Goal: Task Accomplishment & Management: Complete application form

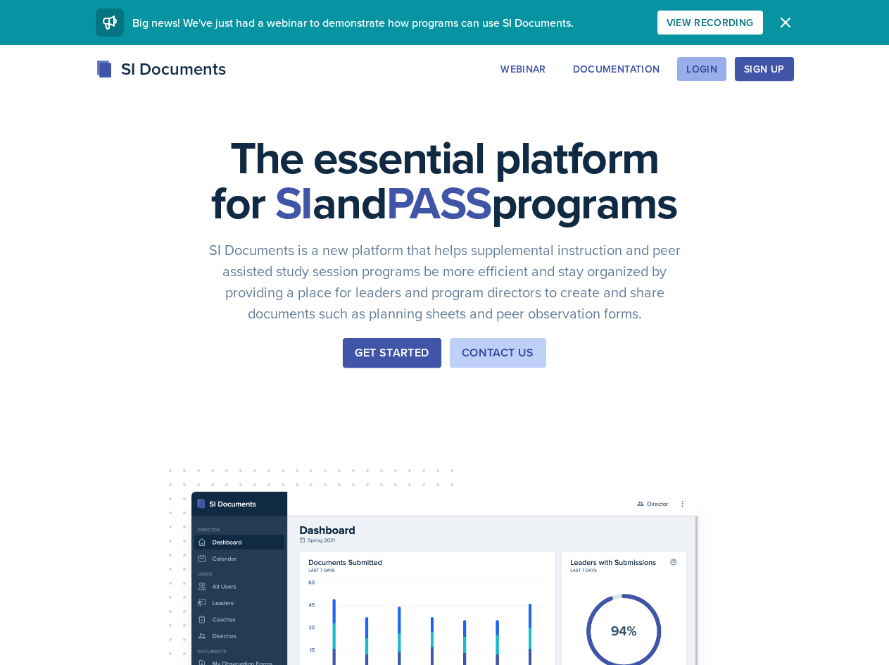
click at [719, 75] on button "Login" at bounding box center [701, 69] width 49 height 24
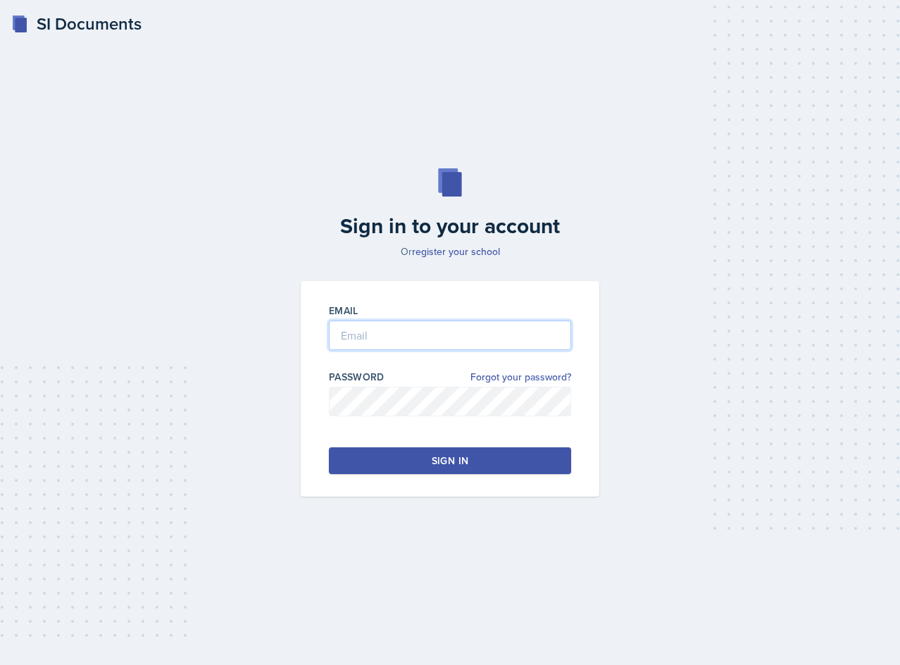
click at [468, 340] on input "email" at bounding box center [450, 335] width 242 height 30
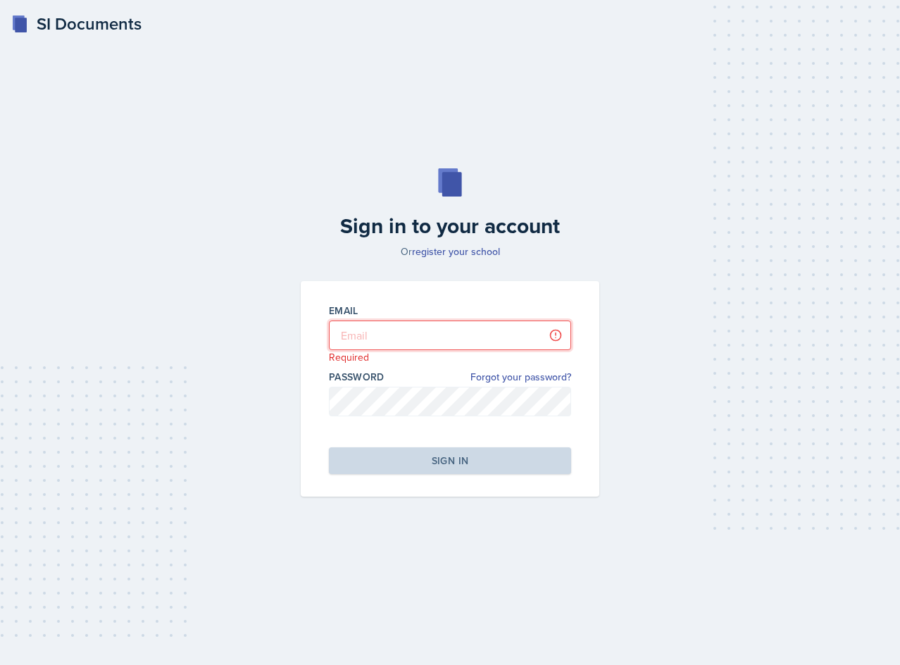
click at [386, 326] on input "email" at bounding box center [450, 335] width 242 height 30
click at [390, 350] on p "Required" at bounding box center [450, 357] width 242 height 14
click at [395, 332] on input "email" at bounding box center [450, 335] width 242 height 30
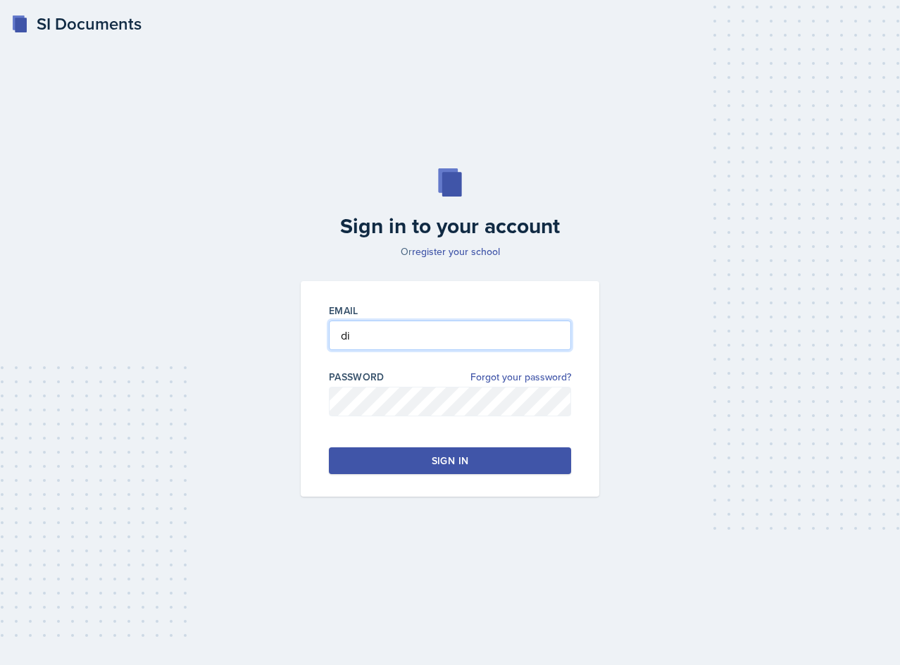
type input "d"
click at [450, 337] on input "[EMAIL_ADDRESS][DOMAIN_NAME]" at bounding box center [450, 335] width 242 height 30
type input "[EMAIL_ADDRESS][DOMAIN_NAME]"
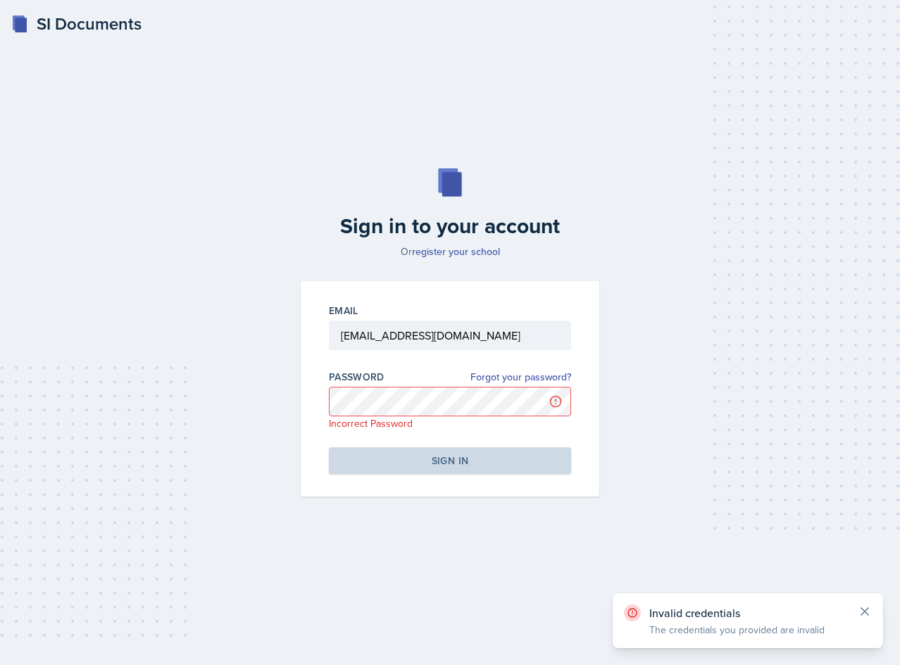
click at [863, 607] on icon at bounding box center [865, 611] width 14 height 14
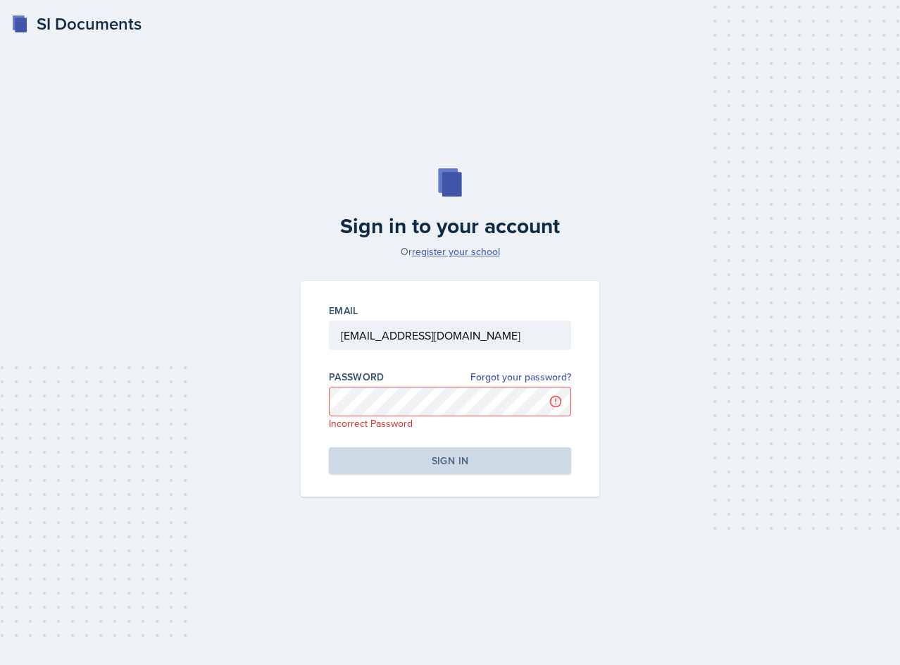
click at [453, 250] on link "register your school" at bounding box center [456, 251] width 88 height 14
